Goal: Task Accomplishment & Management: Use online tool/utility

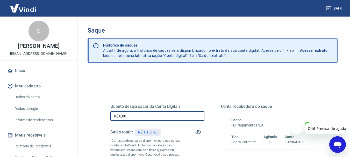
drag, startPoint x: 141, startPoint y: 114, endPoint x: 83, endPoint y: 113, distance: 57.8
click at [83, 113] on div "Saque Histórico de saques A partir de agora, o histórico de saques será disponi…" at bounding box center [212, 120] width 262 height 207
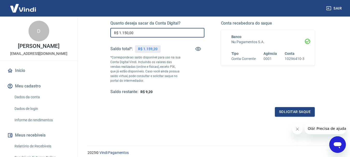
scroll to position [104, 0]
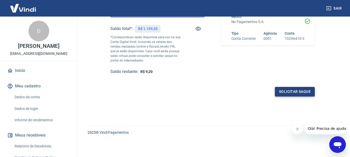
type input "R$ 1.150,00"
click at [304, 95] on button "Solicitar saque" at bounding box center [295, 92] width 40 height 10
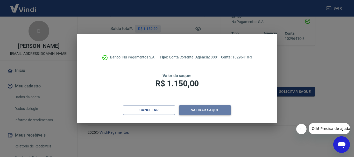
click at [222, 109] on button "Validar saque" at bounding box center [205, 110] width 52 height 10
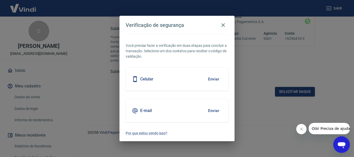
click at [218, 111] on button "Enviar" at bounding box center [213, 110] width 17 height 11
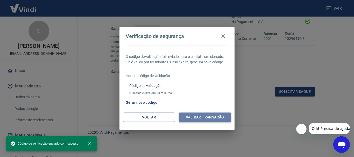
click at [209, 116] on button "Validar transação" at bounding box center [205, 118] width 52 height 10
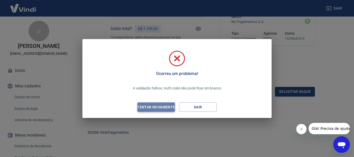
click at [167, 106] on div "Tentar novamente" at bounding box center [156, 107] width 50 height 6
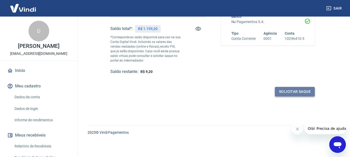
click at [285, 93] on button "Solicitar saque" at bounding box center [295, 92] width 40 height 10
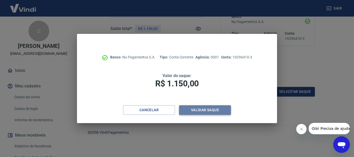
click at [203, 109] on button "Validar saque" at bounding box center [205, 110] width 52 height 10
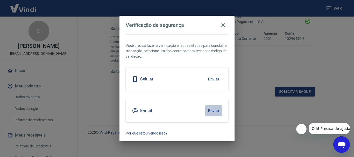
click at [212, 112] on button "Enviar" at bounding box center [213, 110] width 17 height 11
